Goal: Task Accomplishment & Management: Use online tool/utility

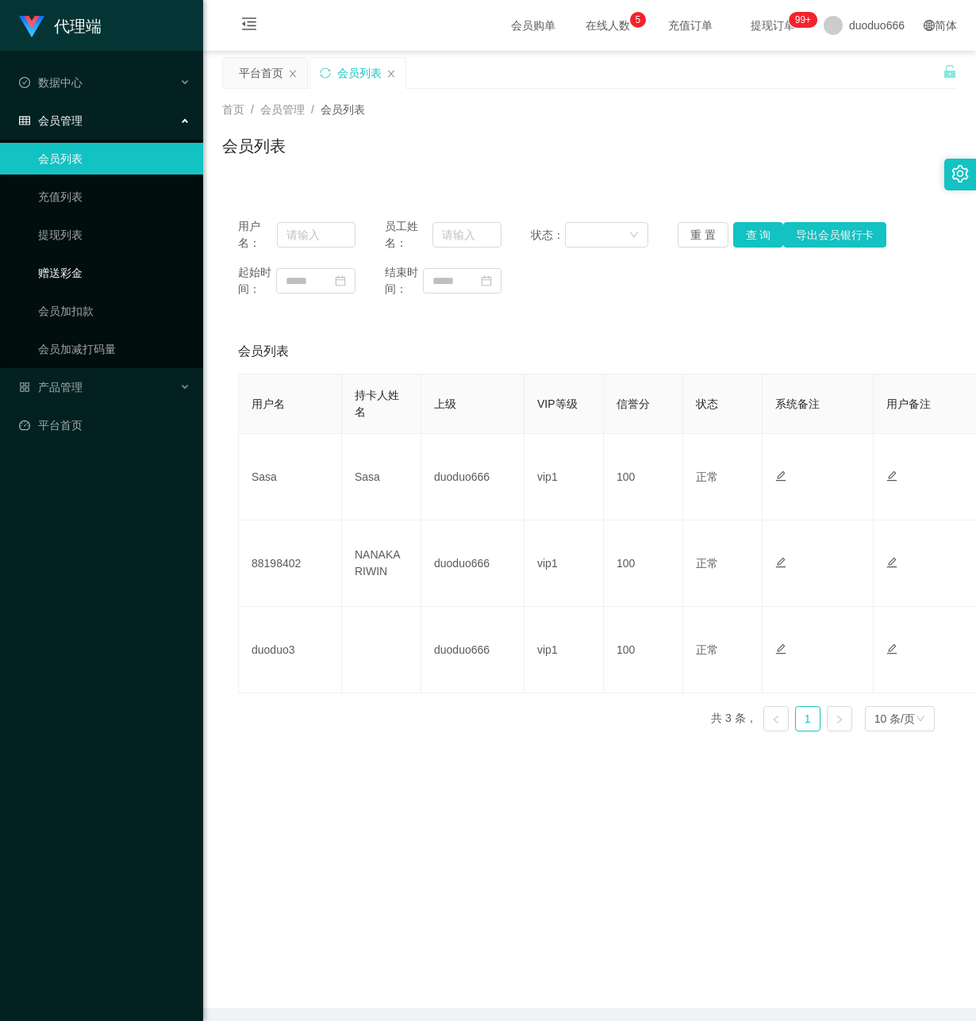
drag, startPoint x: 76, startPoint y: 269, endPoint x: 1, endPoint y: 269, distance: 75.4
click at [74, 269] on link "赠送彩金" at bounding box center [114, 273] width 152 height 32
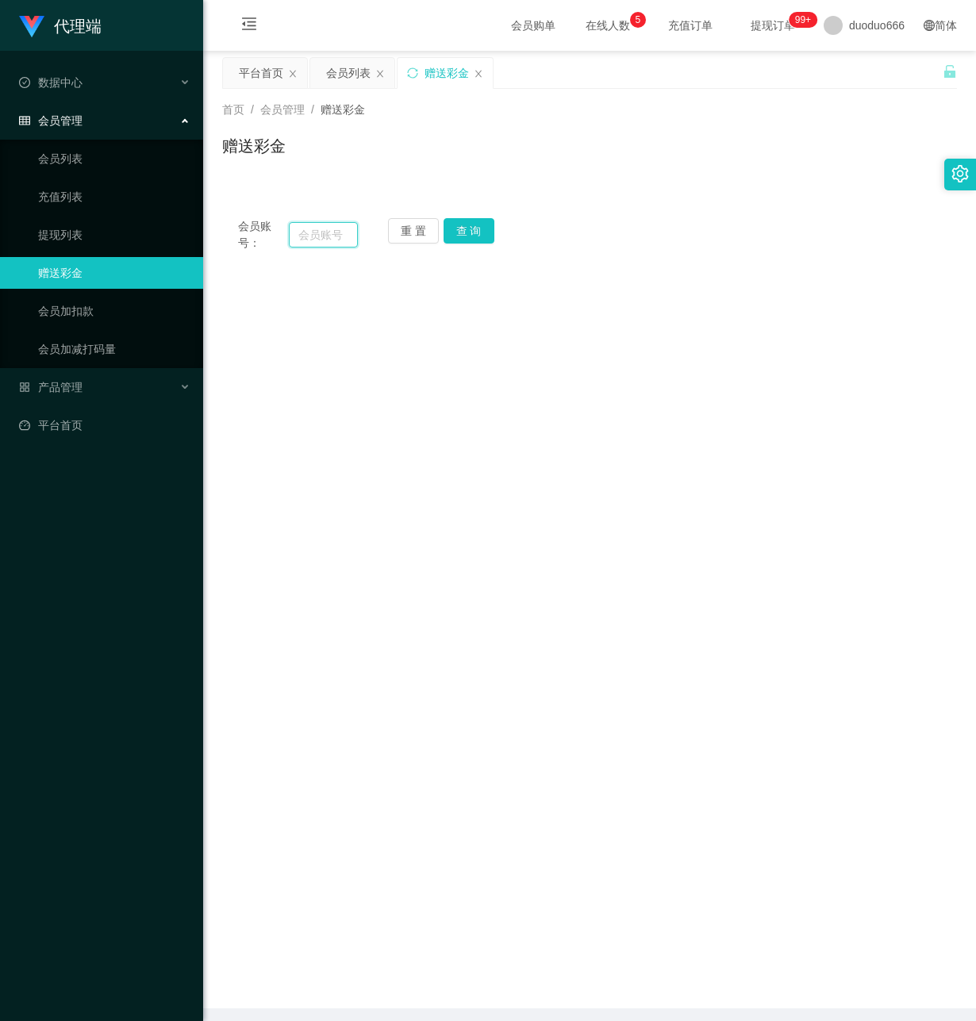
click at [321, 232] on input "text" at bounding box center [323, 234] width 69 height 25
paste input "91526943"
type input "91526943"
click at [477, 222] on button "查 询" at bounding box center [468, 230] width 51 height 25
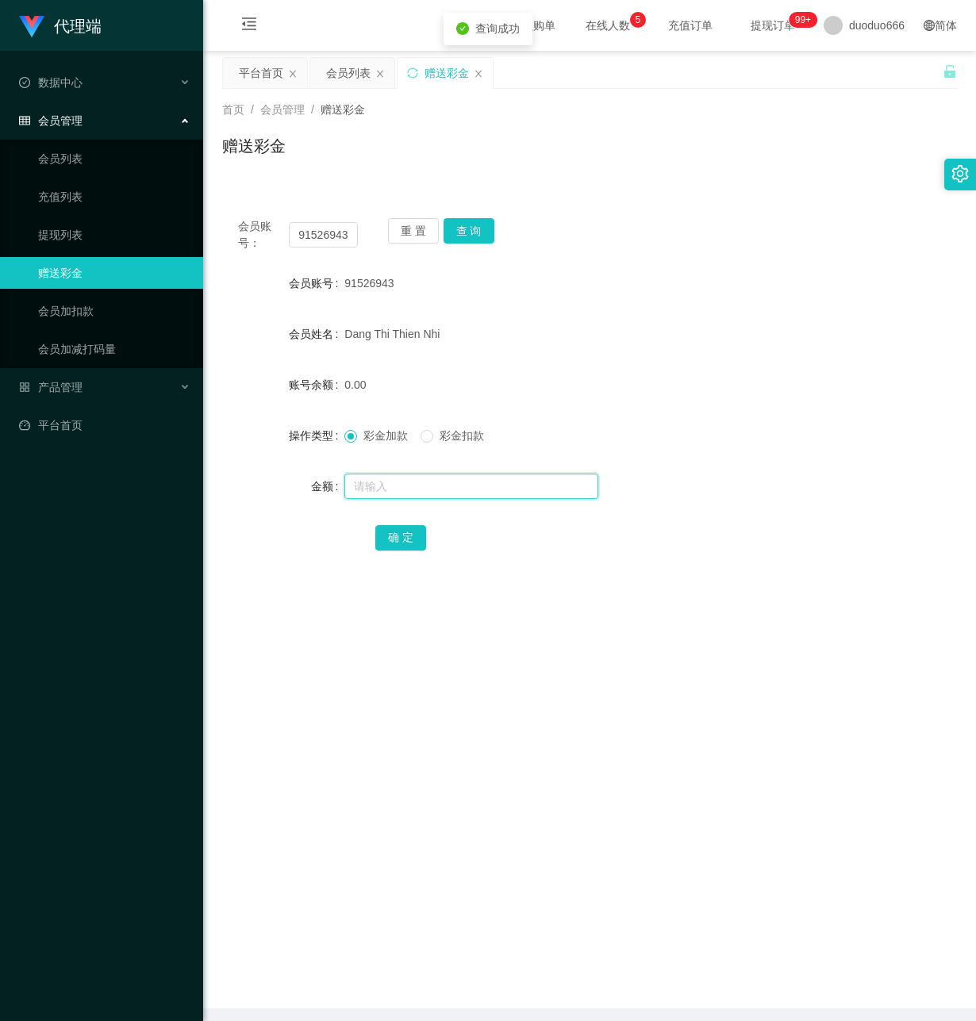
click at [409, 479] on input "text" at bounding box center [471, 486] width 254 height 25
type input "8"
click at [403, 539] on button "确 定" at bounding box center [400, 537] width 51 height 25
